Goal: Check status: Check status

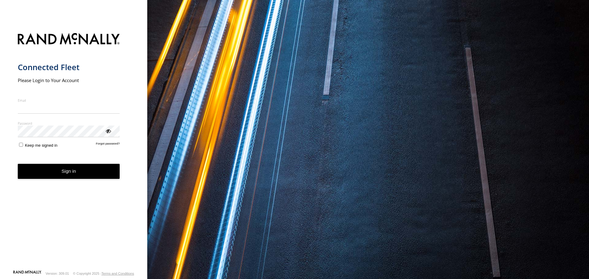
type input "**********"
click at [108, 180] on form "**********" at bounding box center [74, 149] width 112 height 241
click at [96, 173] on button "Sign in" at bounding box center [69, 171] width 102 height 15
